Goal: Find specific page/section: Find specific page/section

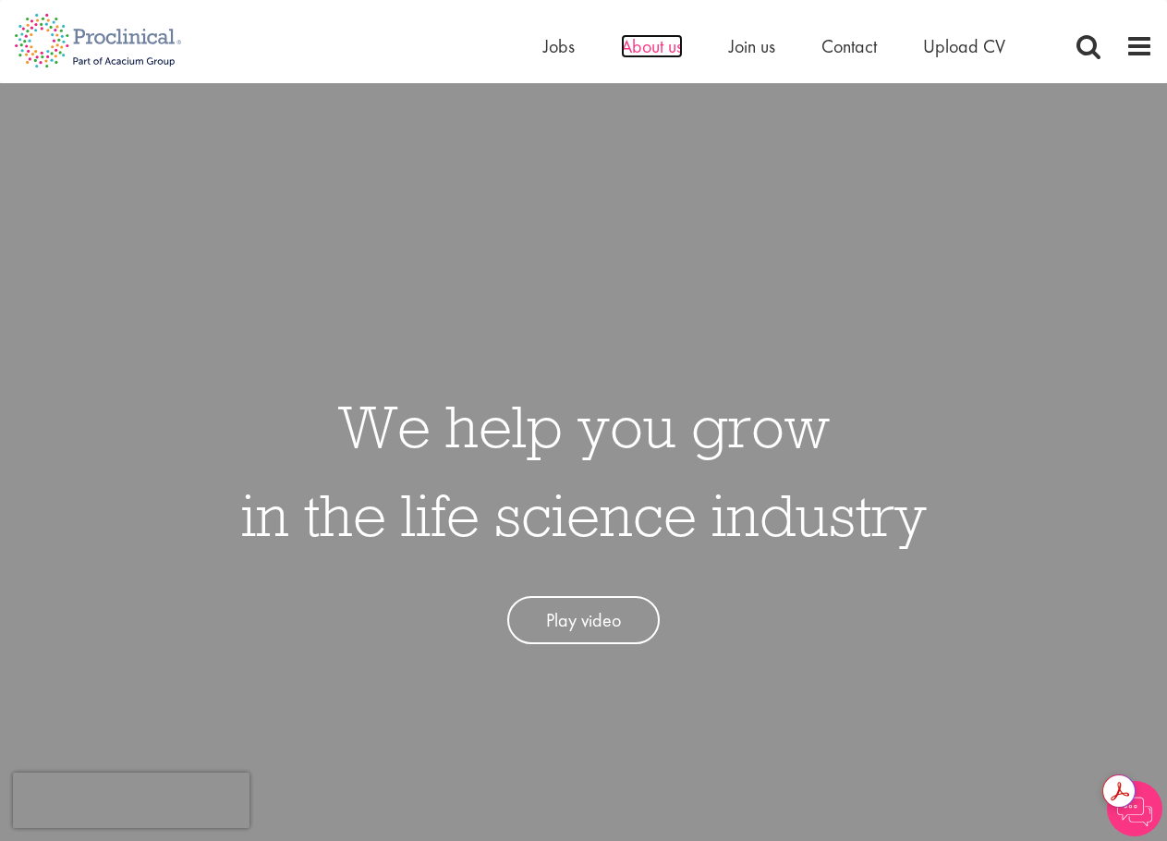
click at [639, 48] on span "About us" at bounding box center [652, 46] width 62 height 24
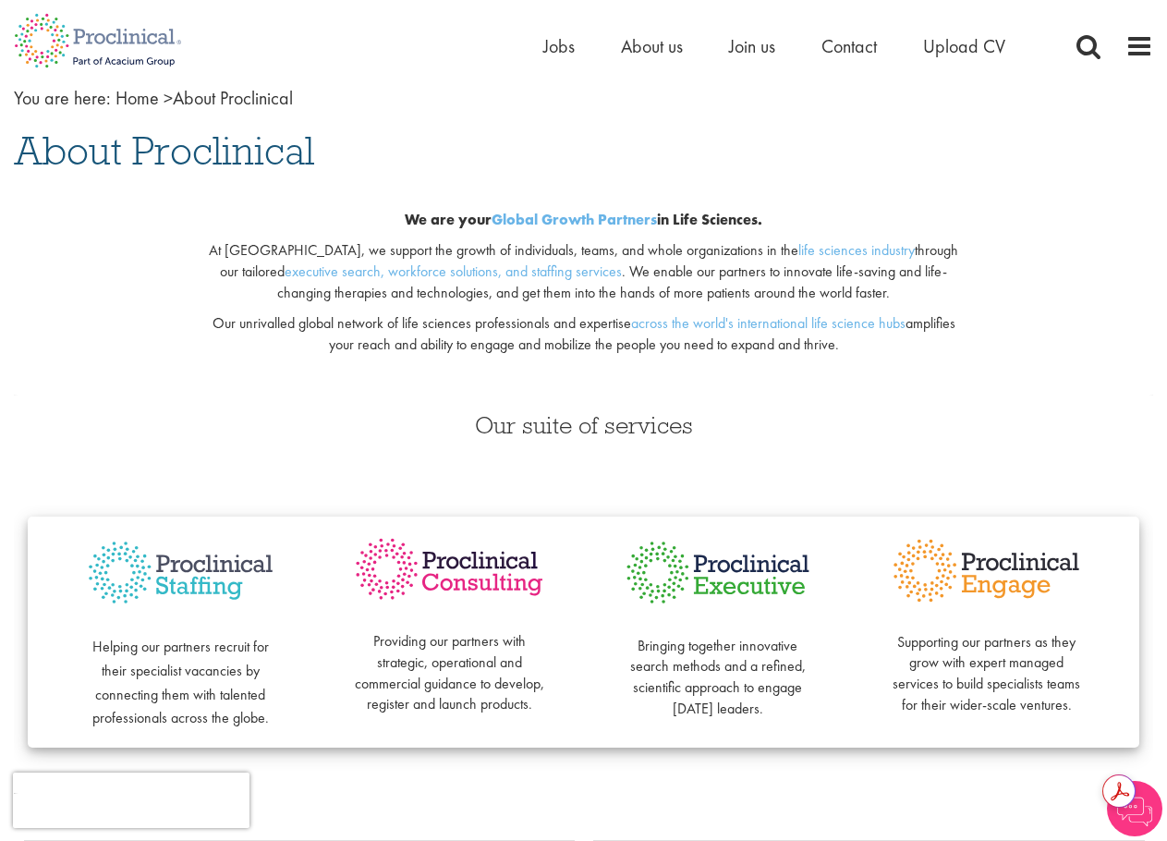
scroll to position [185, 0]
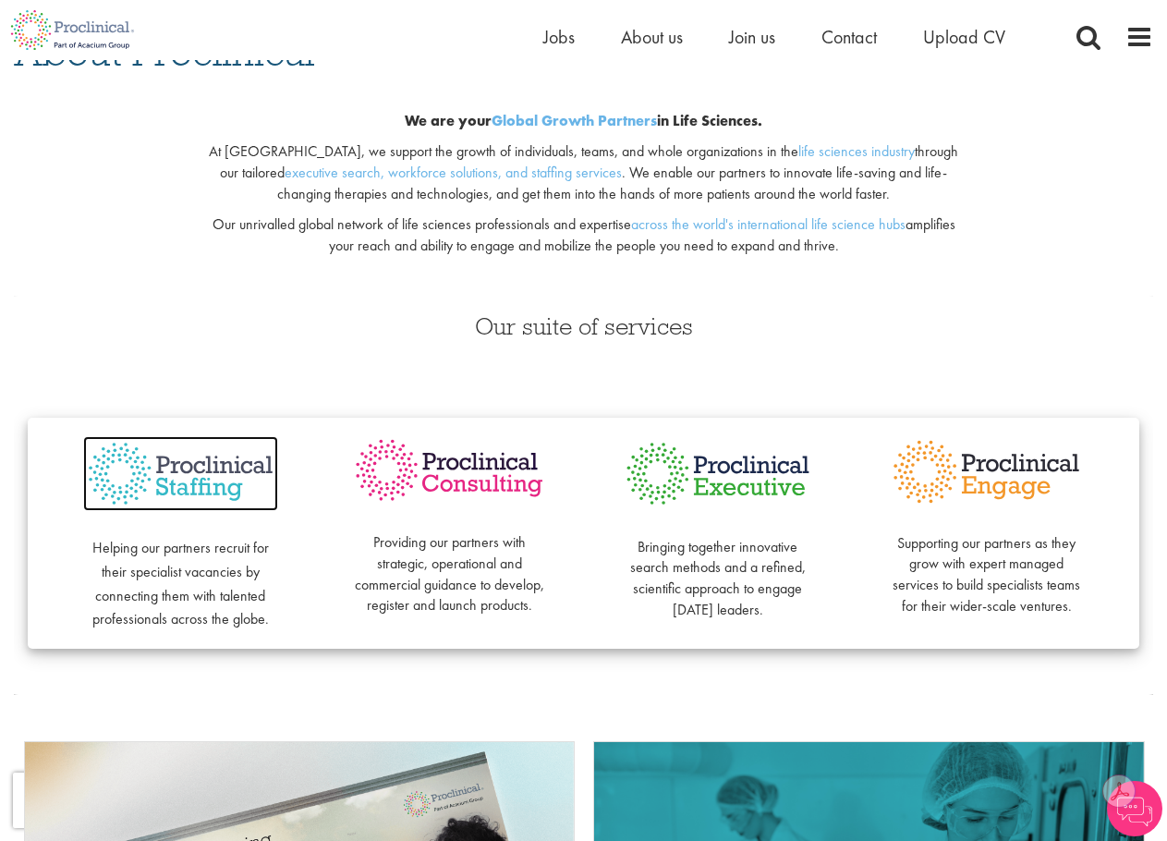
click at [214, 488] on img at bounding box center [180, 473] width 195 height 75
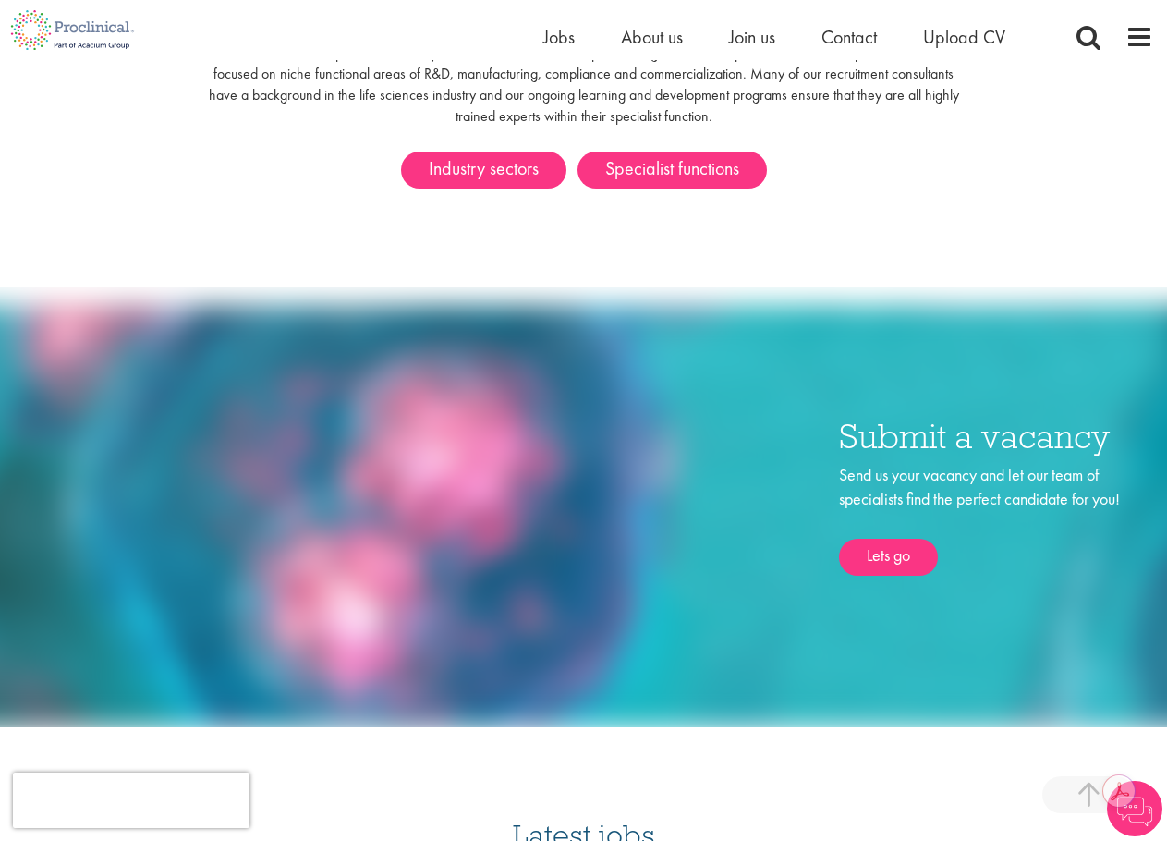
scroll to position [1202, 0]
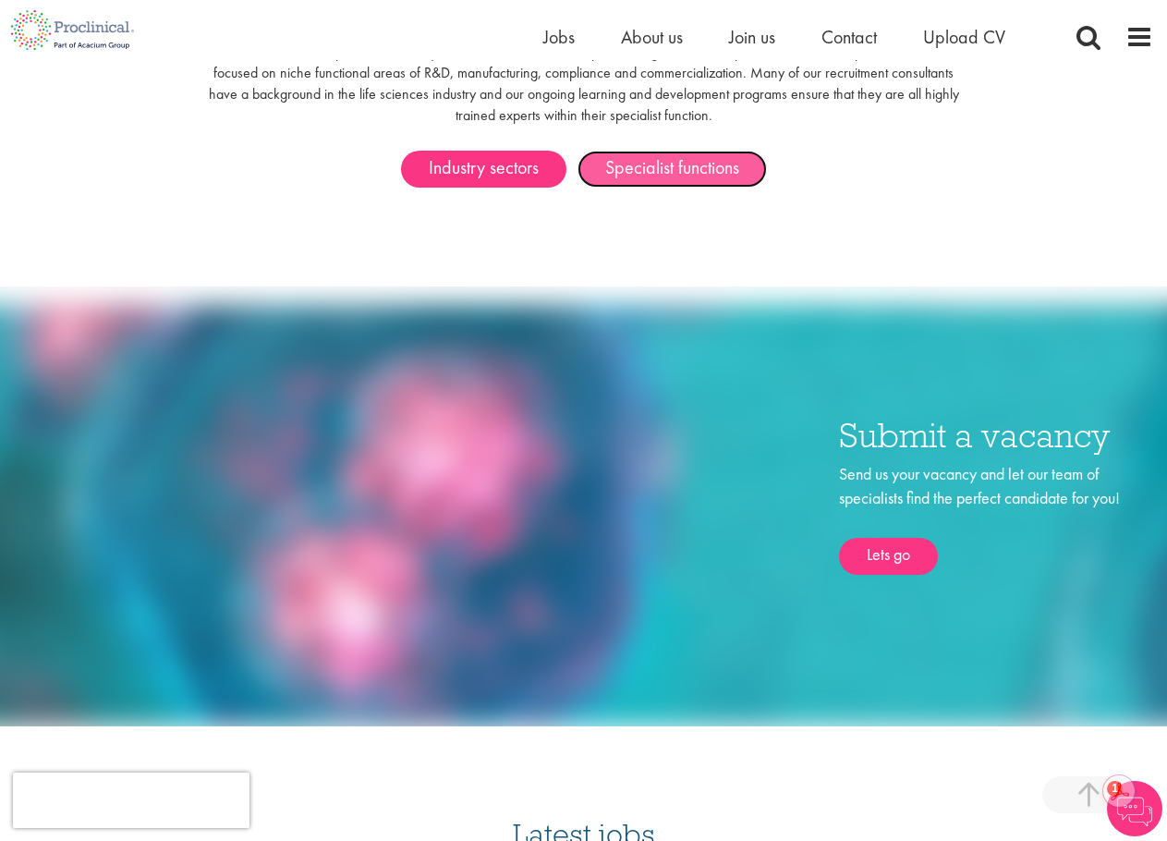
click at [671, 151] on link "Specialist functions" at bounding box center [672, 169] width 189 height 37
